Goal: Navigation & Orientation: Go to known website

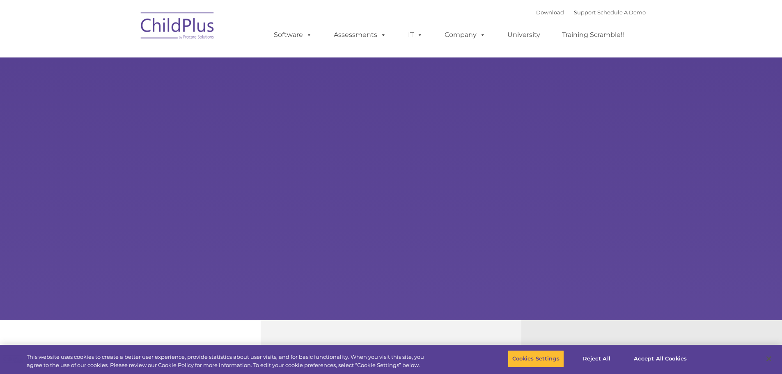
select select "MEDIUM"
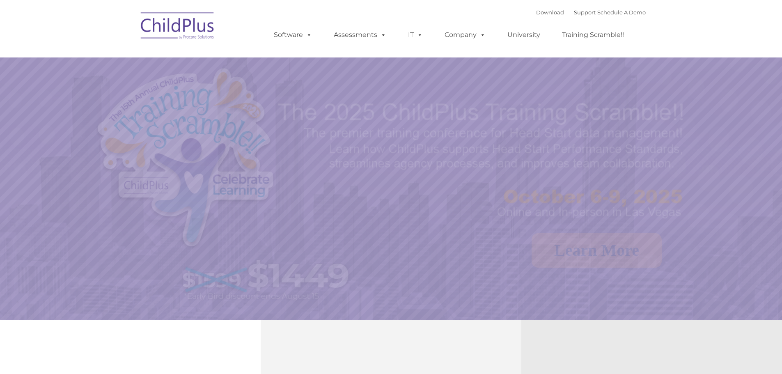
type input ""
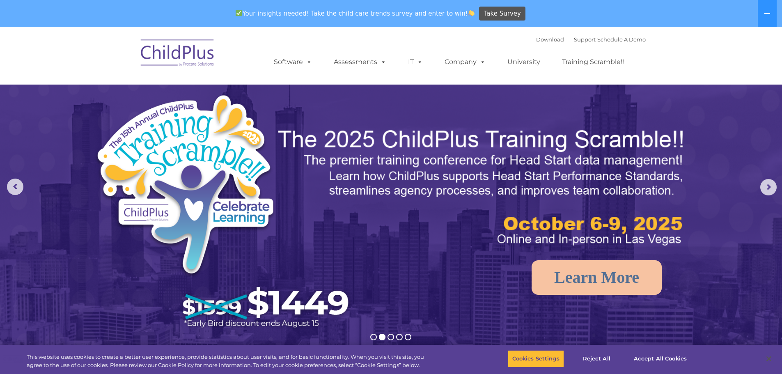
click at [185, 55] on img at bounding box center [178, 54] width 82 height 41
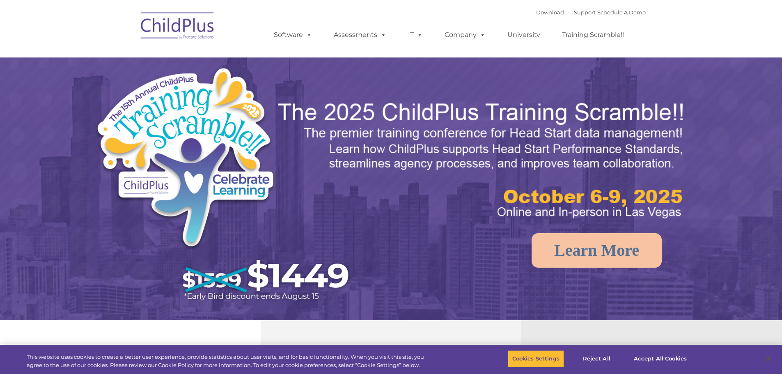
type input ""
